Goal: Task Accomplishment & Management: Complete application form

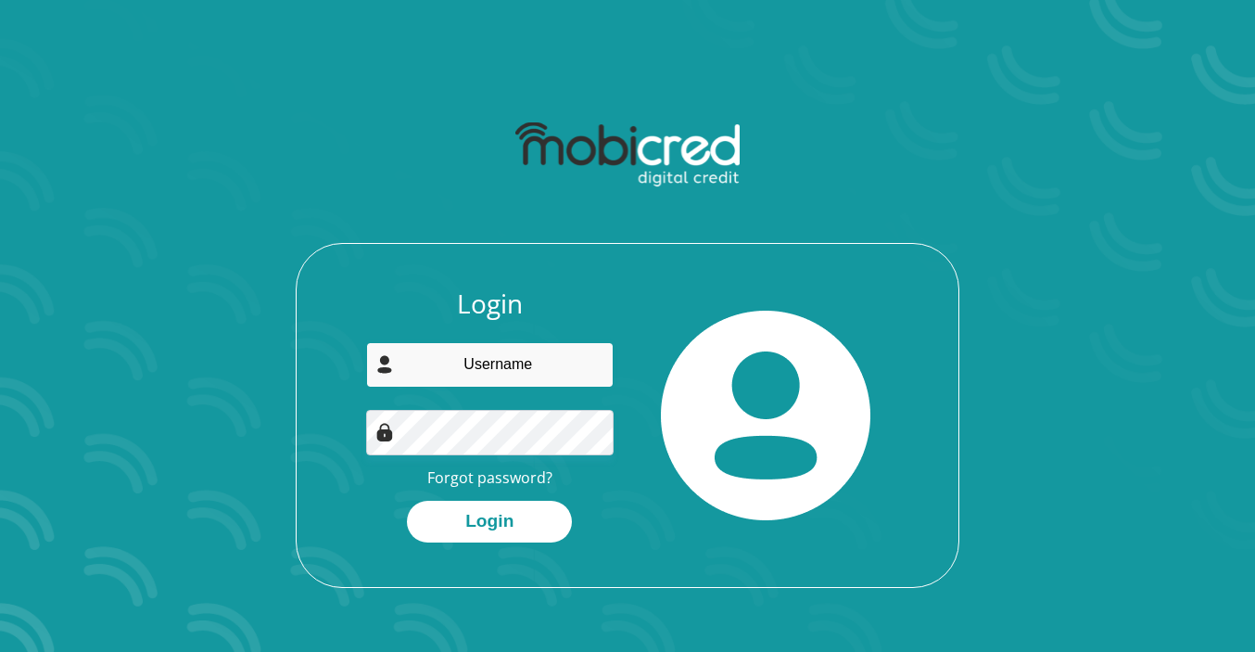
click at [472, 367] on input "email" at bounding box center [490, 364] width 249 height 45
type input "lolsmv1@gmail.com"
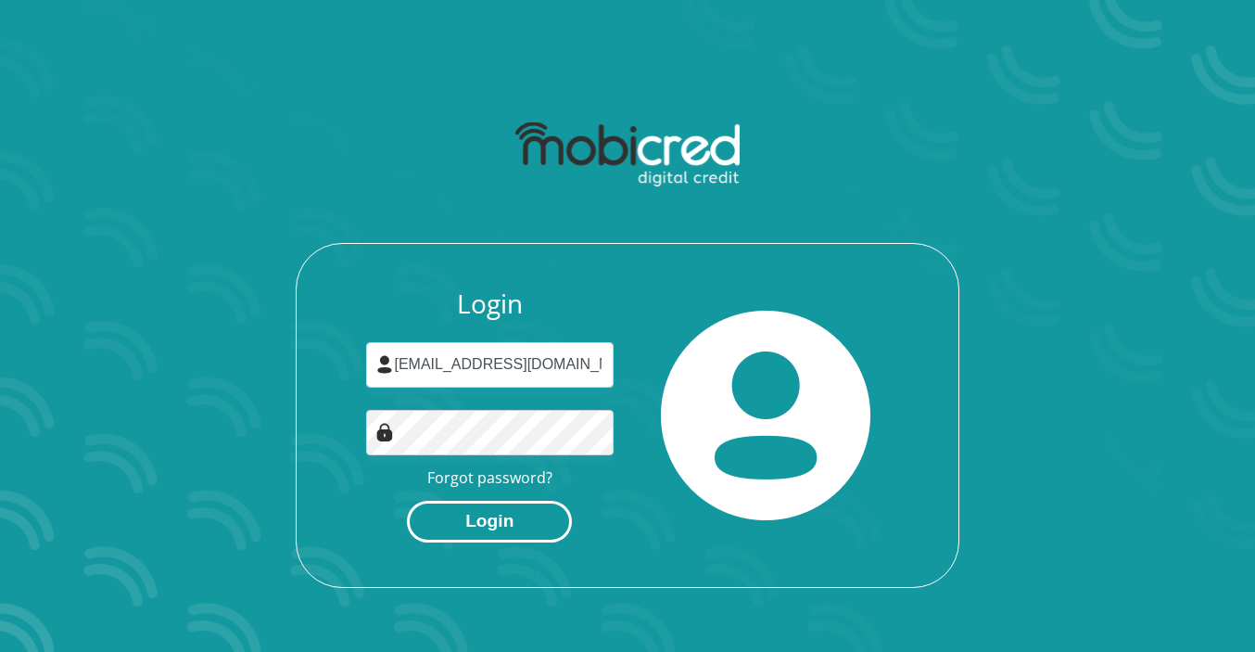
click at [485, 532] on button "Login" at bounding box center [489, 522] width 165 height 42
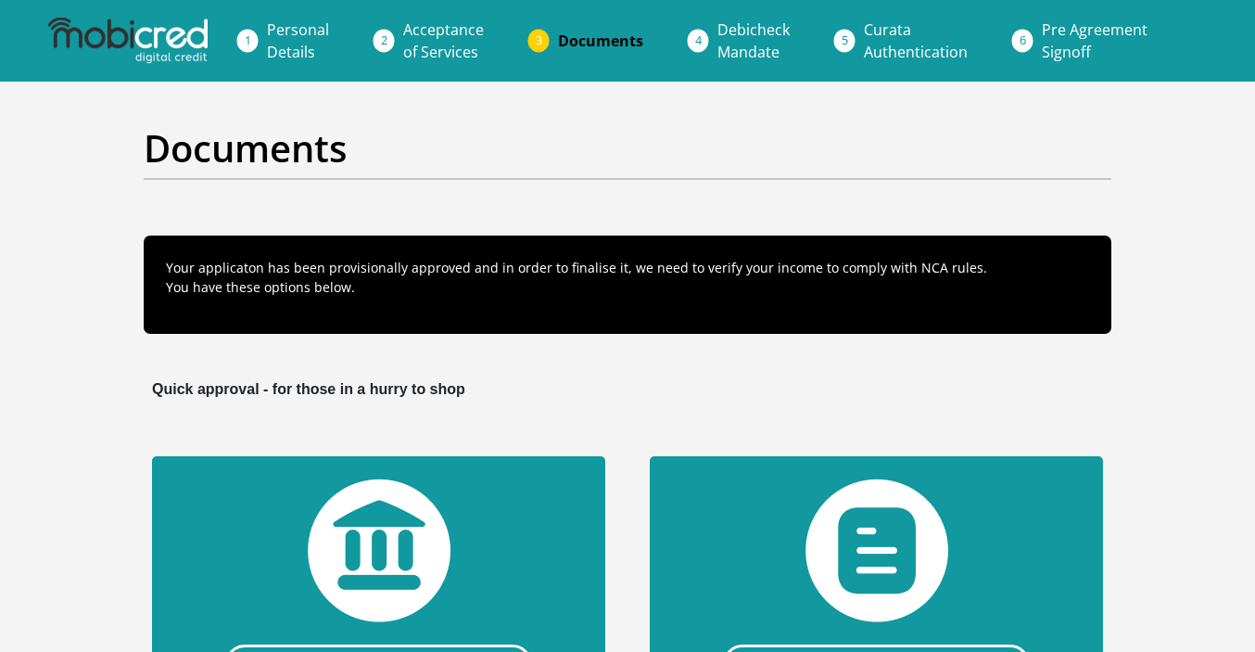
click at [590, 38] on span "Documents" at bounding box center [600, 41] width 85 height 20
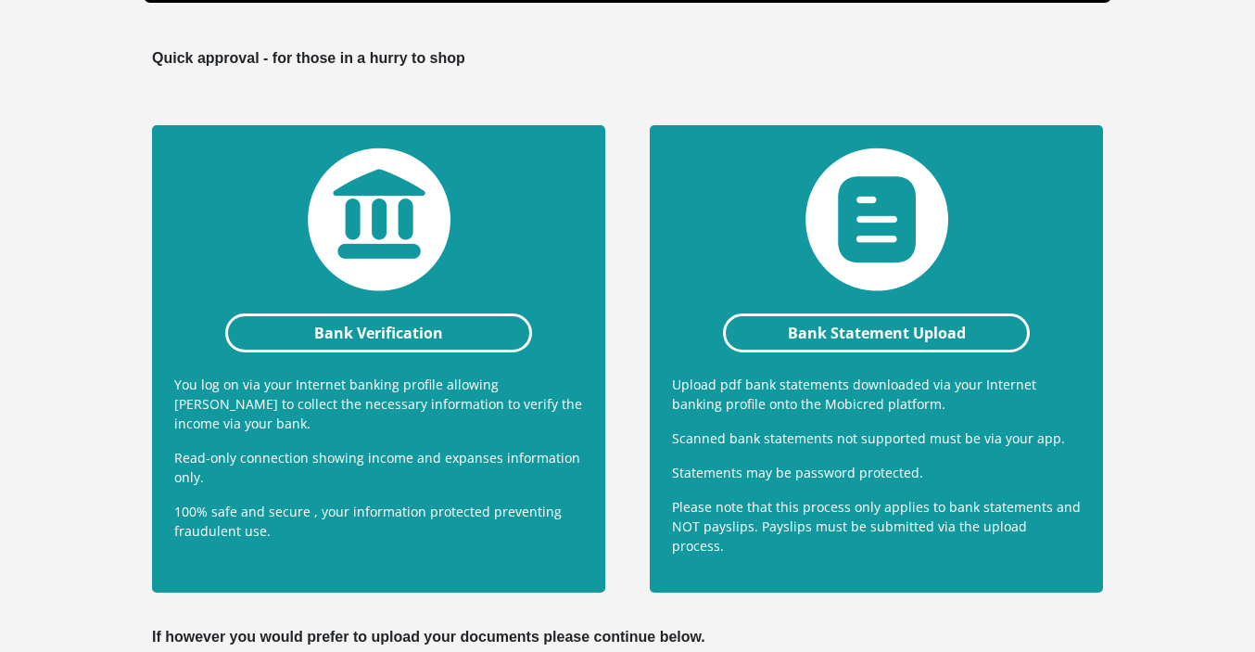
scroll to position [355, 0]
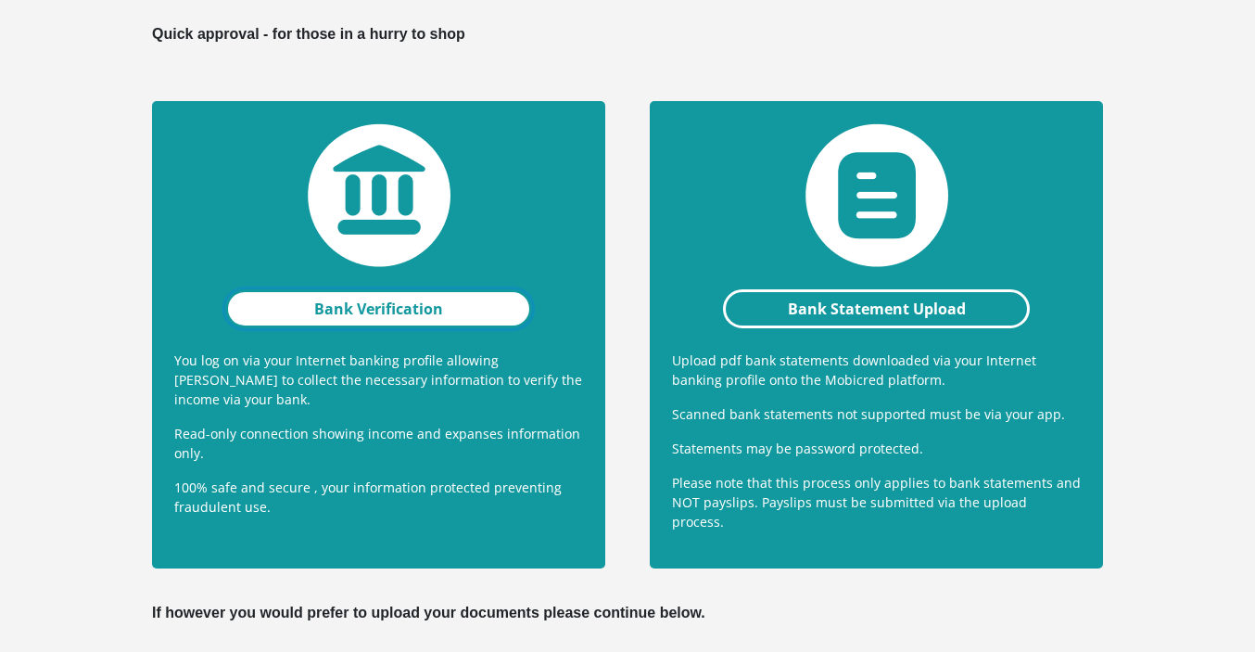
click at [356, 309] on link "Bank Verification" at bounding box center [378, 308] width 307 height 39
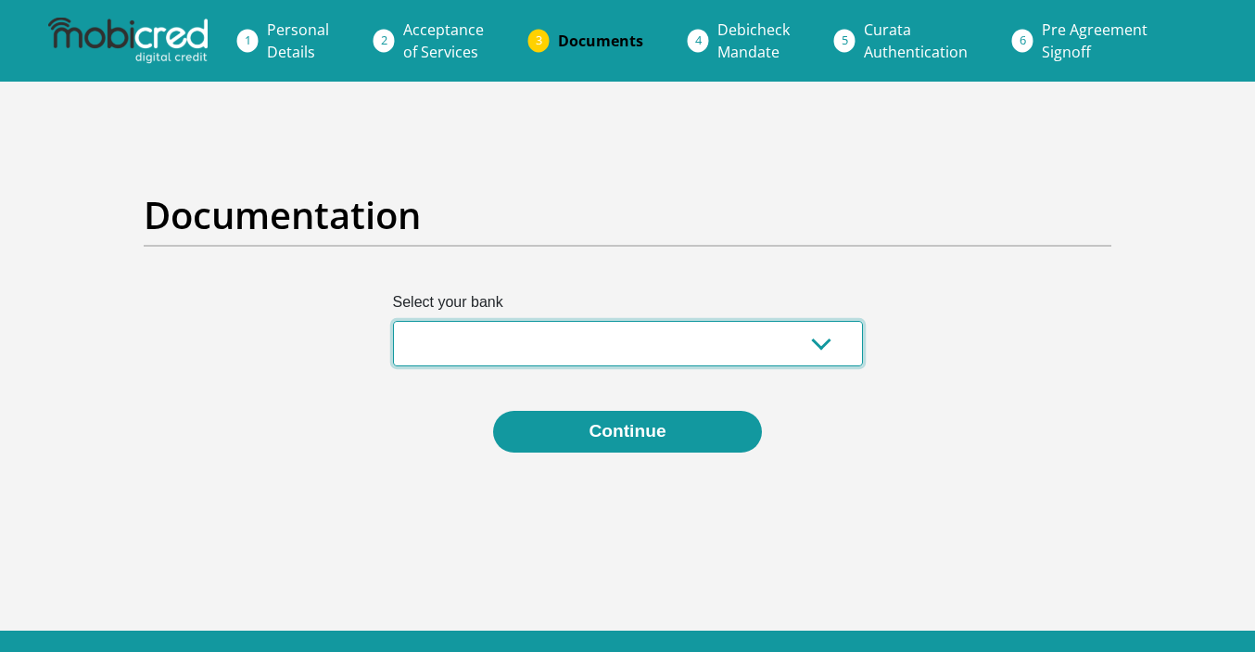
click at [503, 346] on select "Absa Capitec Bank Discovery Bank First National Bank Nedbank Standard Bank Tyme…" at bounding box center [628, 343] width 470 height 45
select select "{"id":"2","title":"Capitec Bank","institution":"Capitec","alias":"capitec","cou…"
click at [393, 321] on select "Absa Capitec Bank Discovery Bank First National Bank Nedbank Standard Bank Tyme…" at bounding box center [628, 343] width 470 height 45
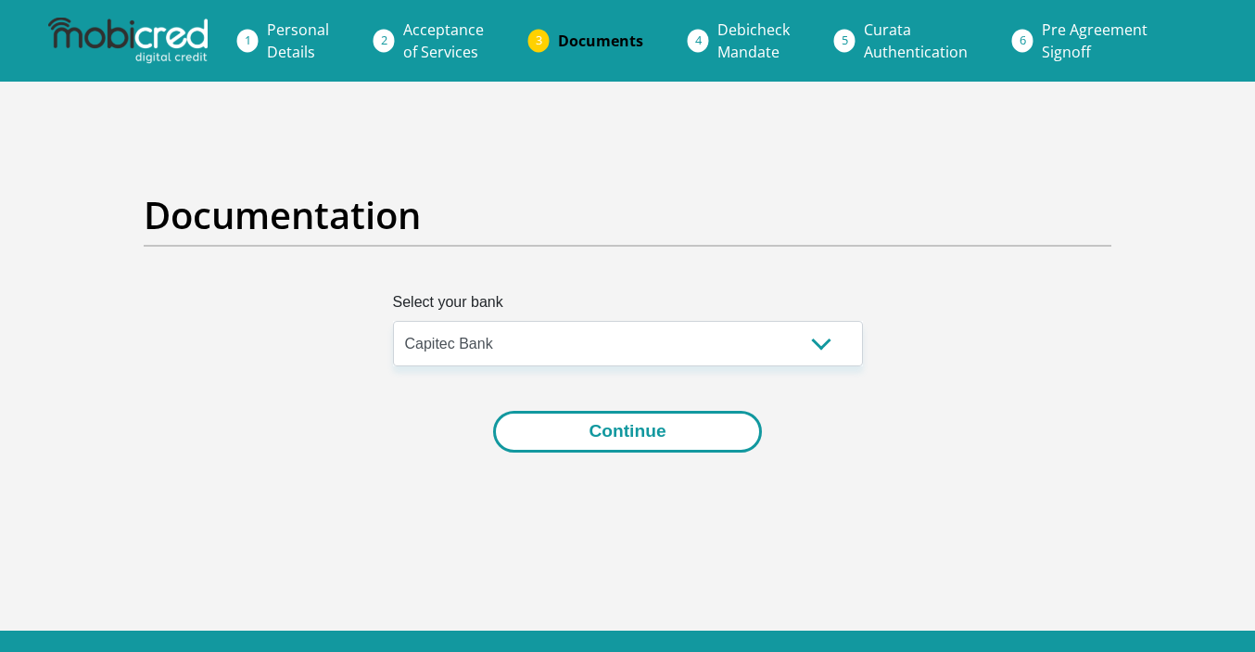
click at [605, 435] on button "Continue" at bounding box center [627, 432] width 268 height 42
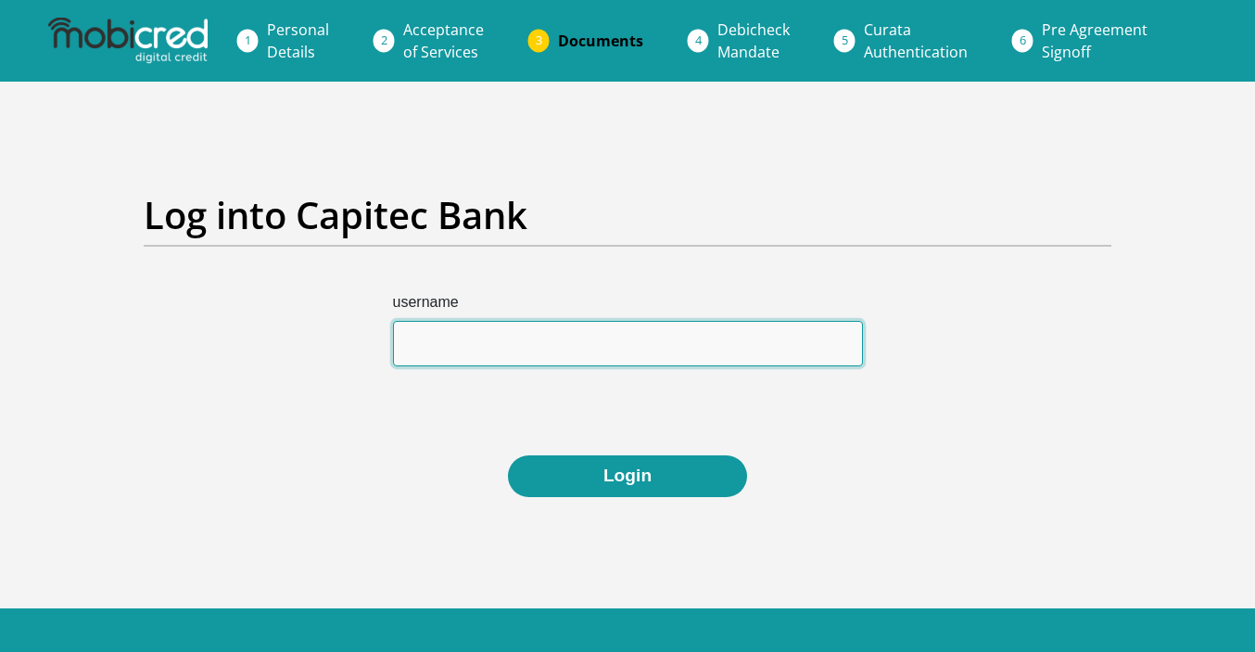
click at [446, 348] on input "username" at bounding box center [628, 343] width 470 height 45
click at [431, 349] on input "username" at bounding box center [628, 343] width 470 height 45
paste input "MalletMethod@gmail.com"
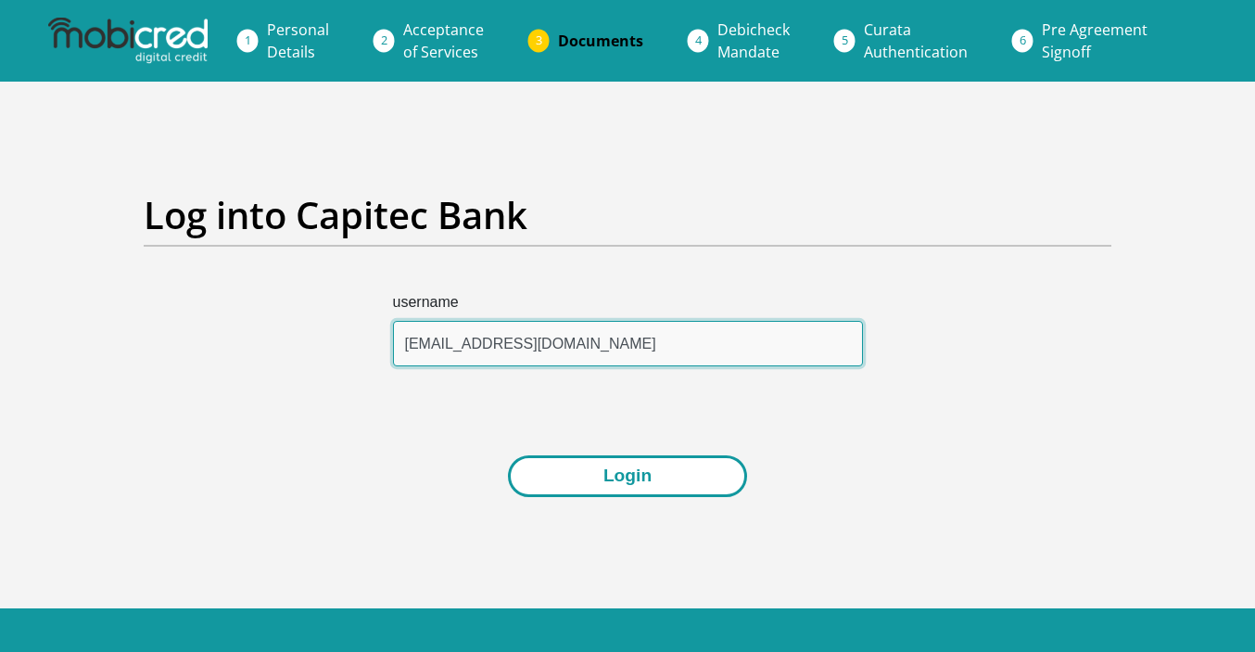
type input "MalletMethod@gmail.com"
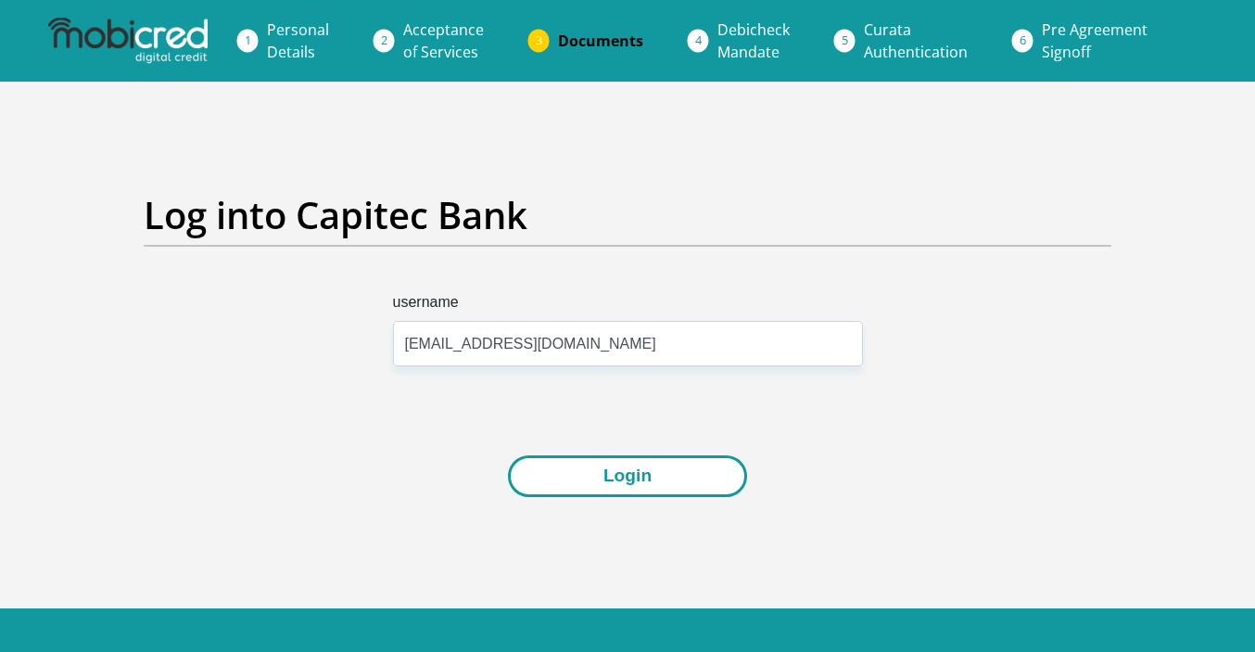
click at [630, 480] on button "Login" at bounding box center [627, 476] width 239 height 42
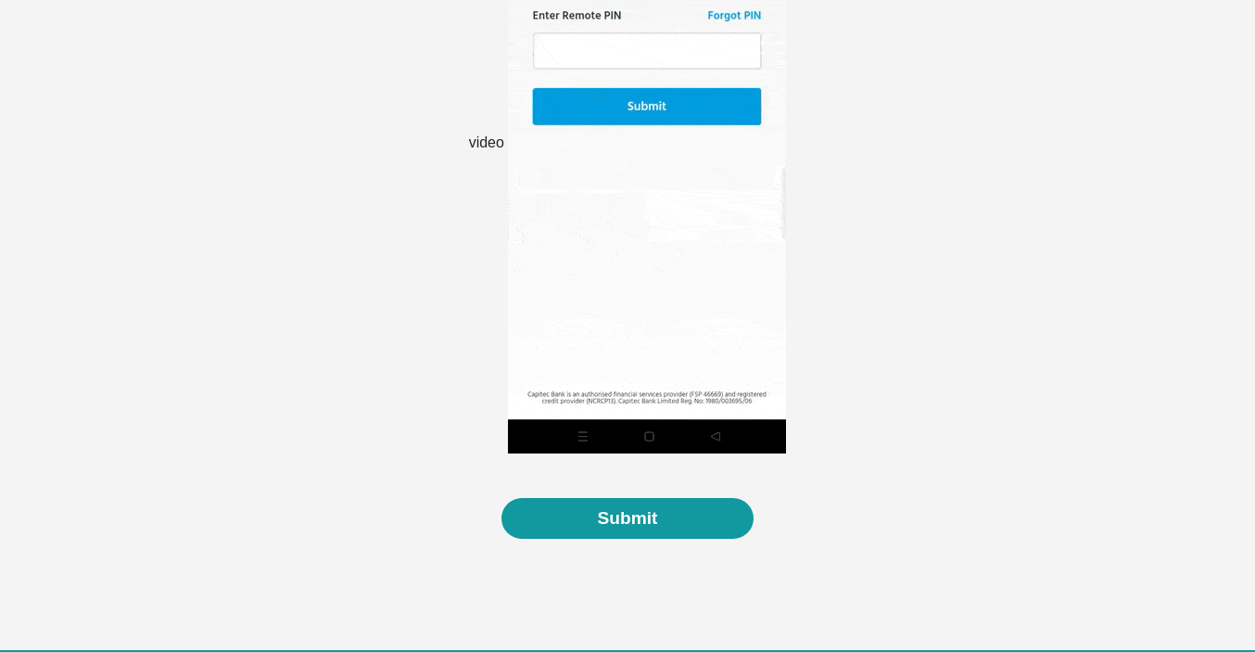
scroll to position [538, 0]
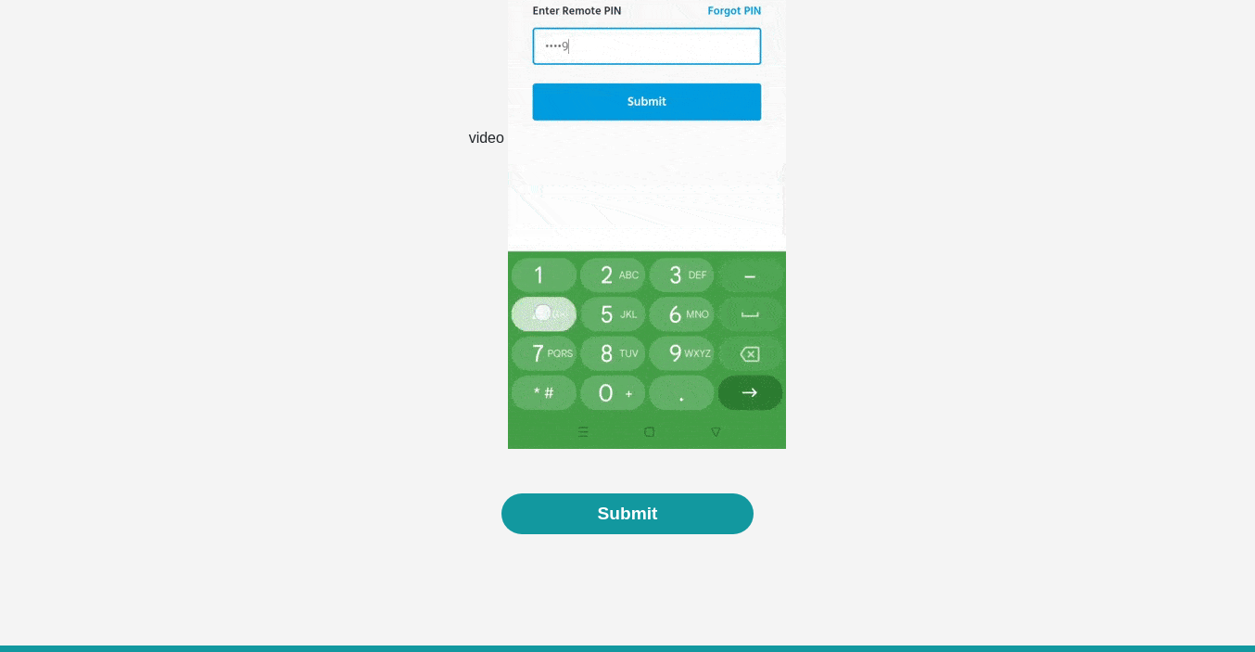
click at [678, 377] on img at bounding box center [647, 138] width 278 height 619
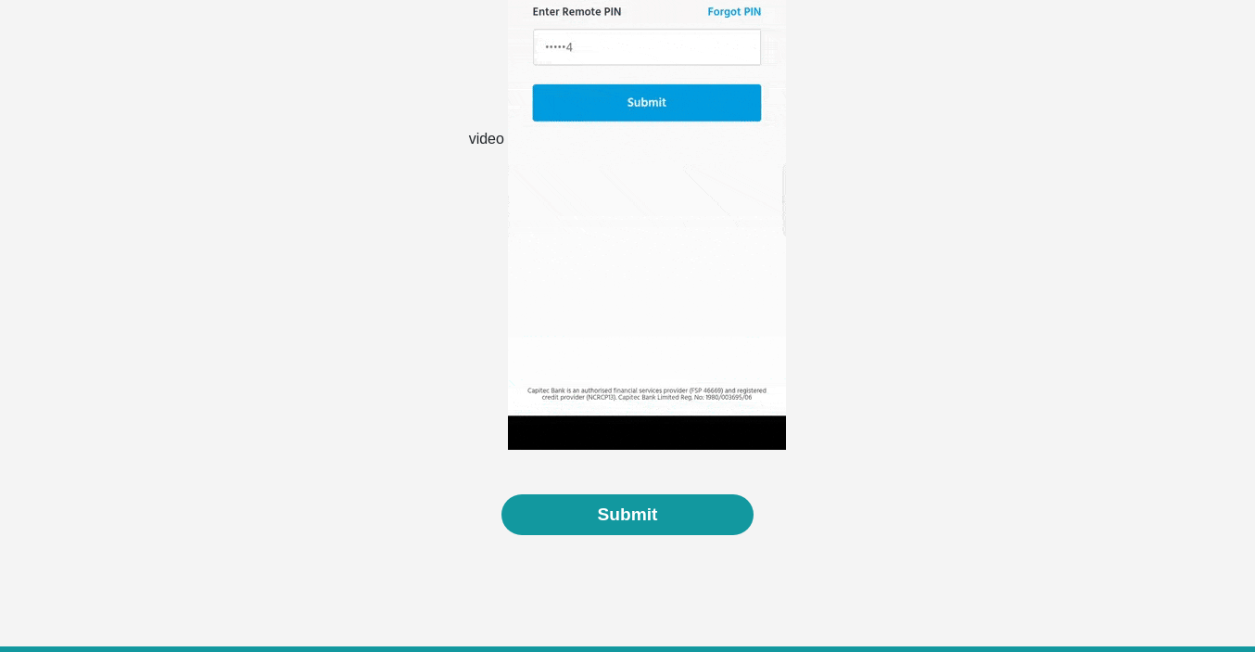
scroll to position [637, 0]
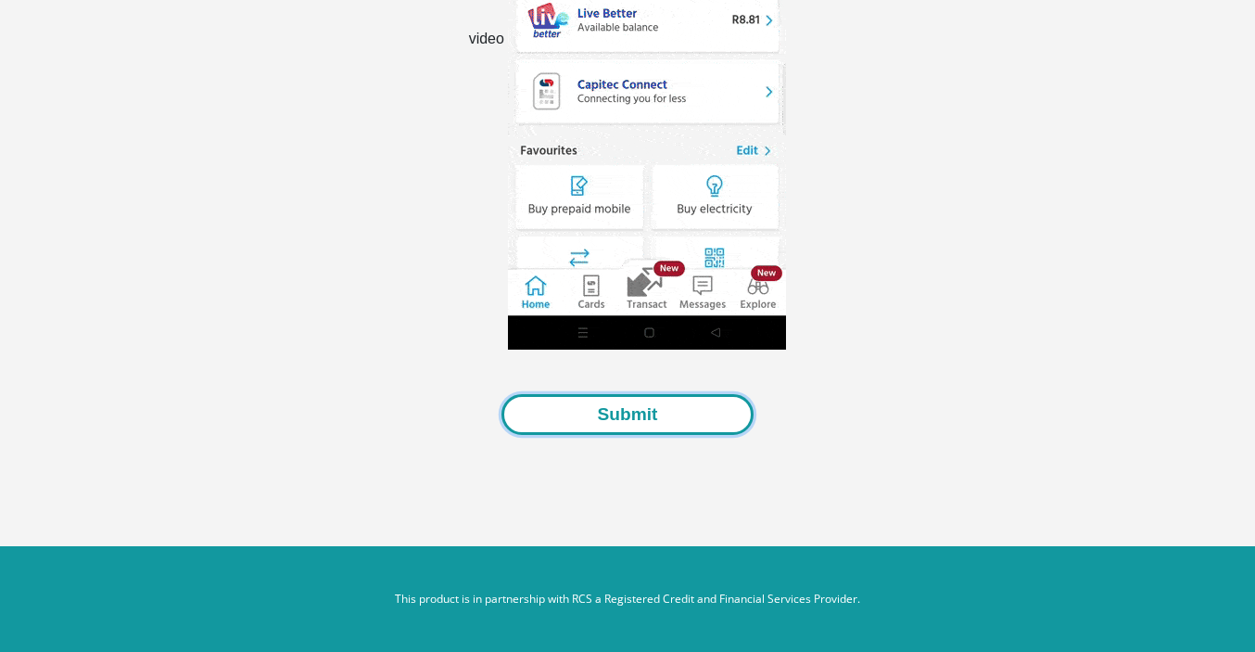
click at [611, 416] on button "Submit" at bounding box center [627, 415] width 251 height 42
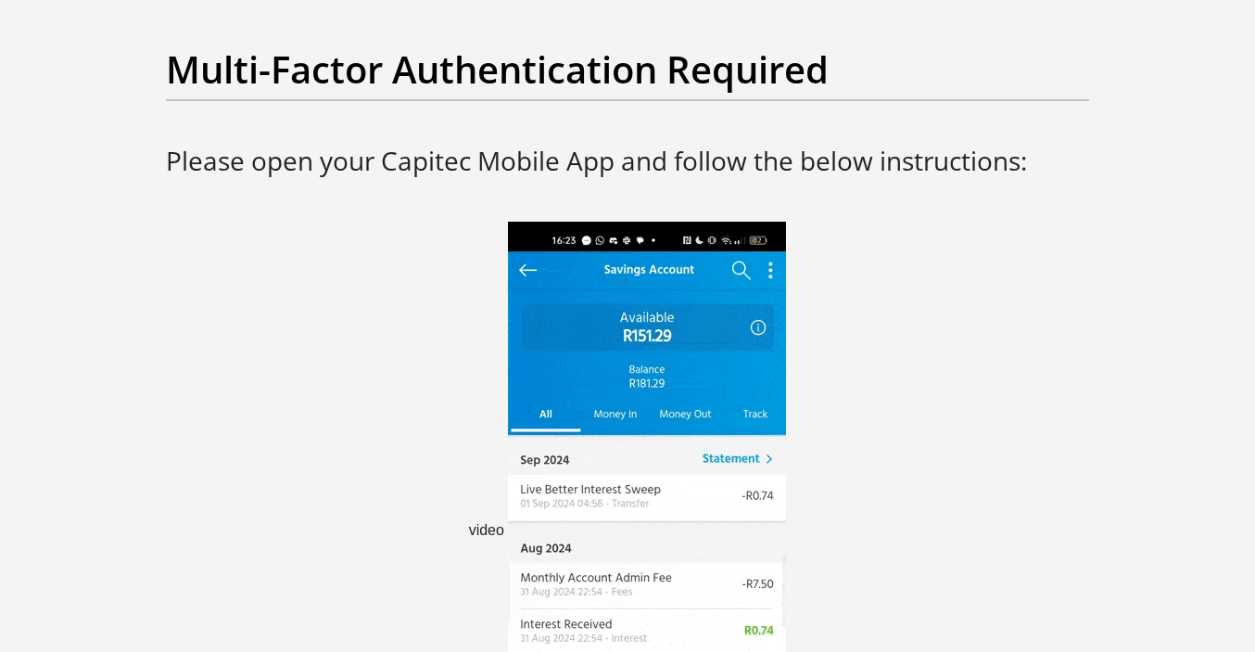
scroll to position [151, 0]
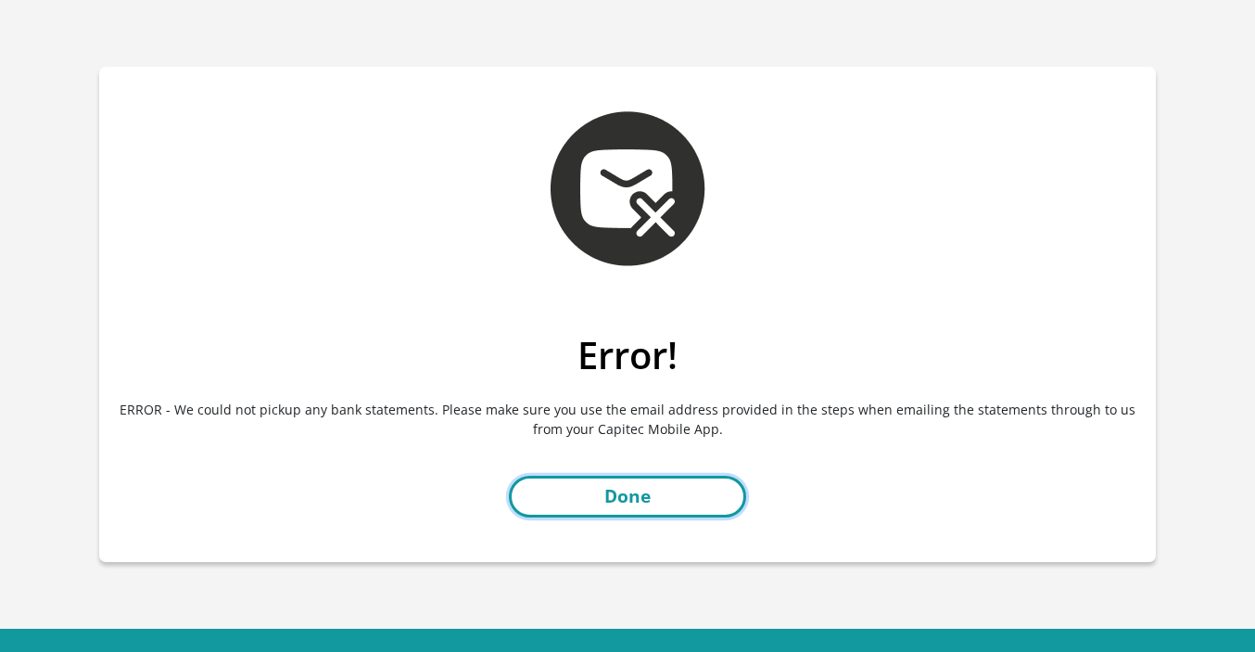
click at [598, 502] on link "Done" at bounding box center [627, 497] width 237 height 42
